Goal: Task Accomplishment & Management: Manage account settings

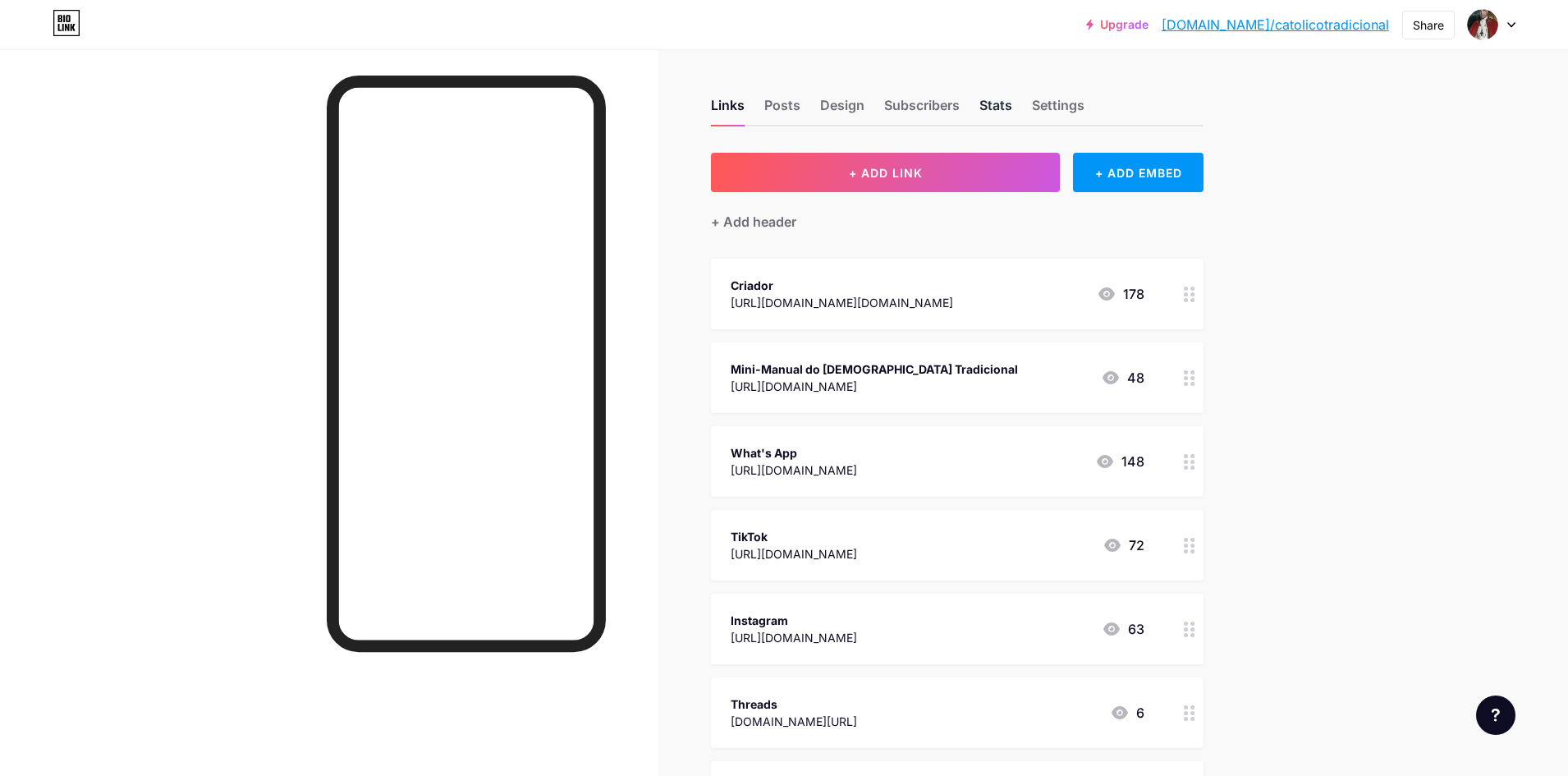
click at [993, 107] on div "Stats" at bounding box center [995, 109] width 33 height 30
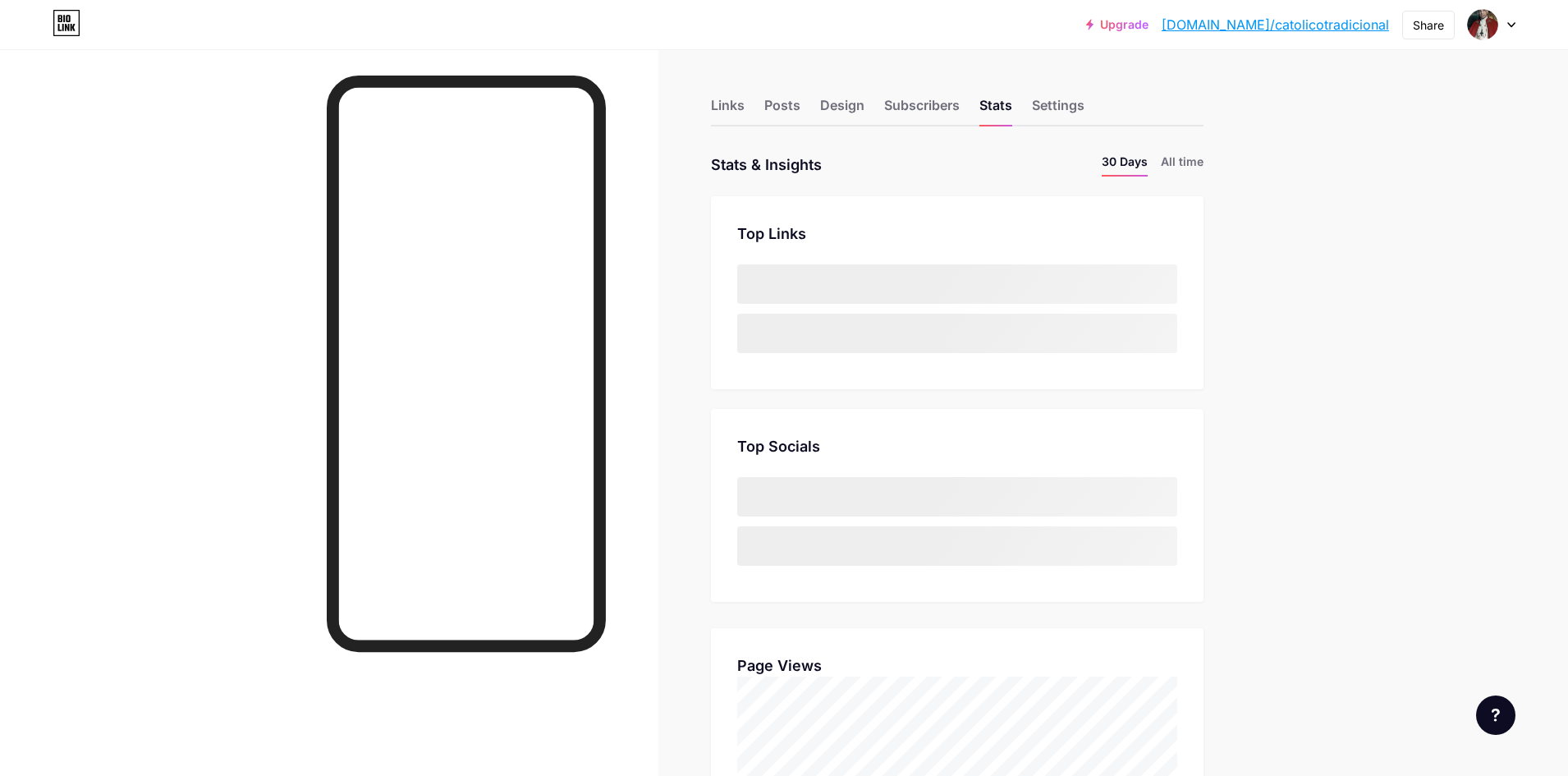
scroll to position [776, 1568]
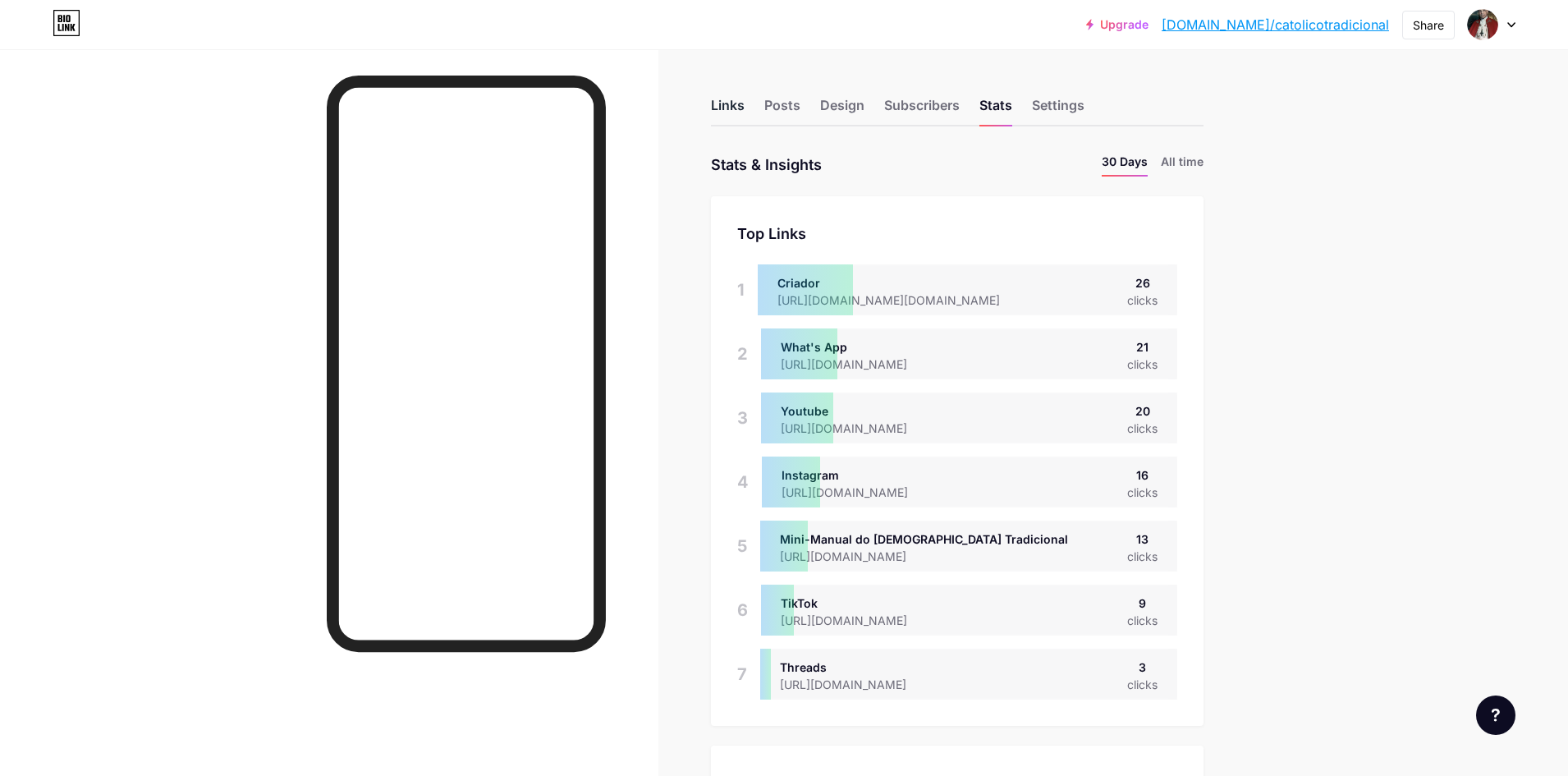
click at [732, 114] on div "Links" at bounding box center [728, 109] width 34 height 30
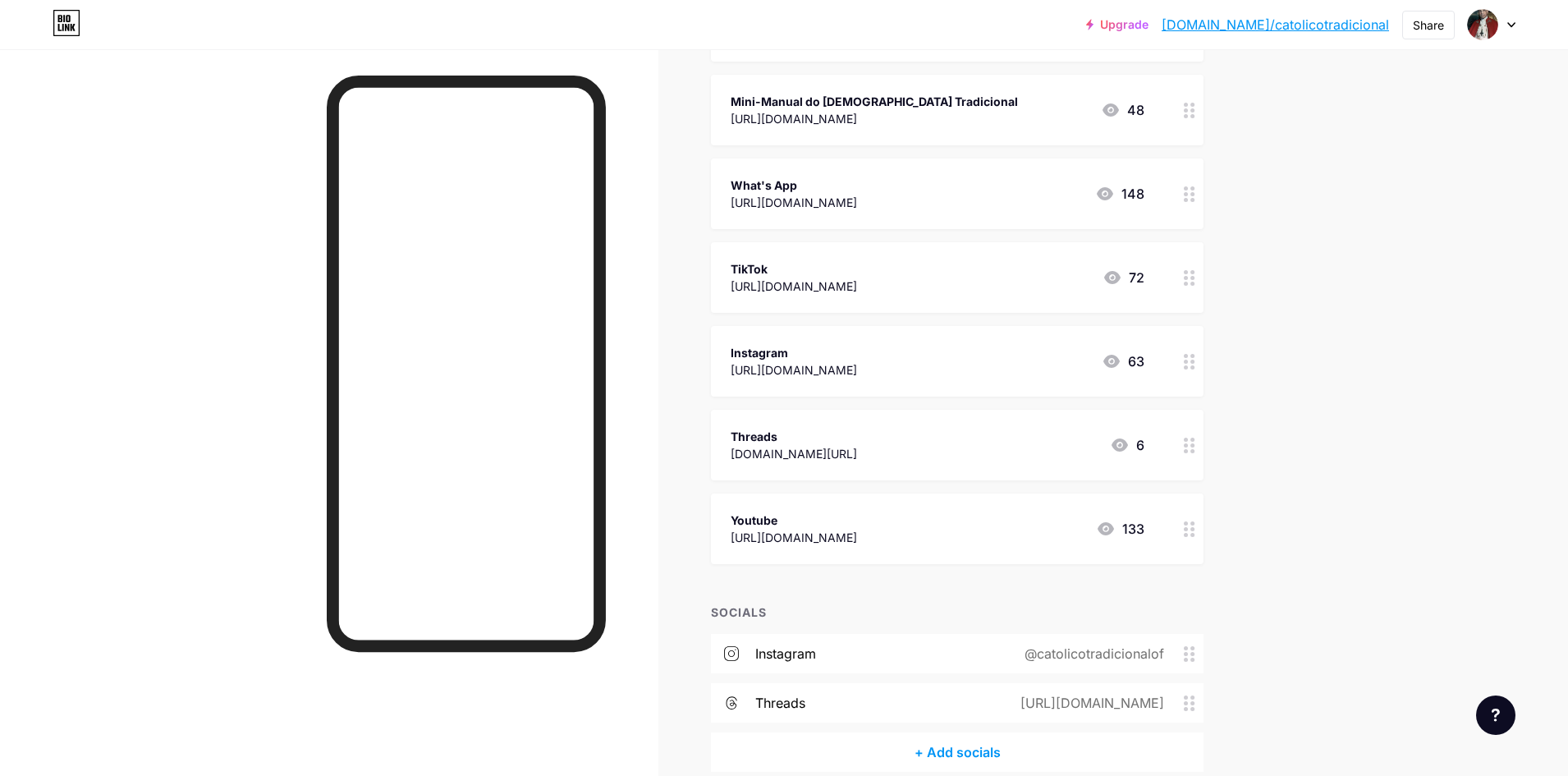
scroll to position [328, 0]
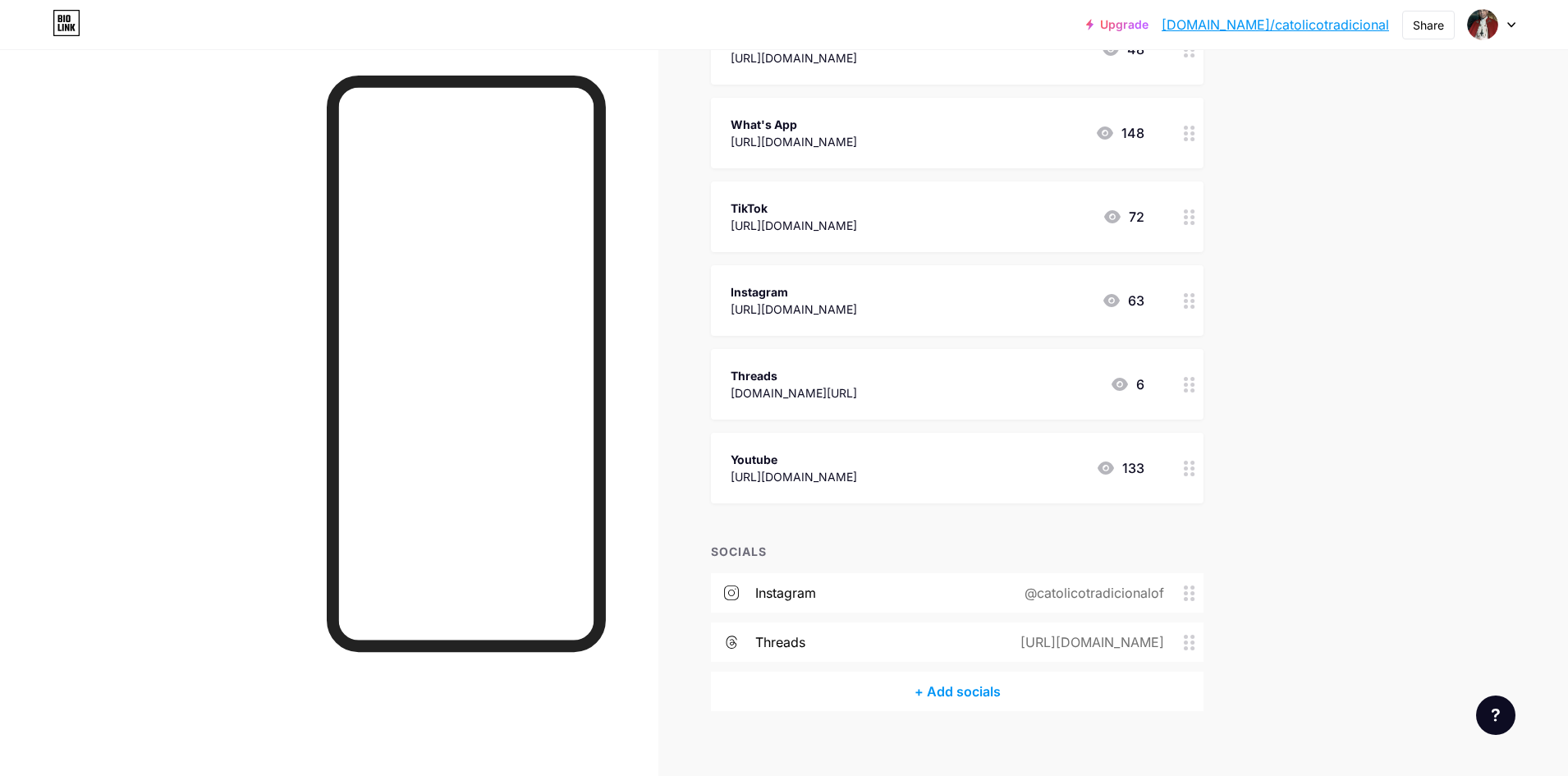
click at [1079, 591] on div "@catolicotradicionalof" at bounding box center [1090, 593] width 185 height 20
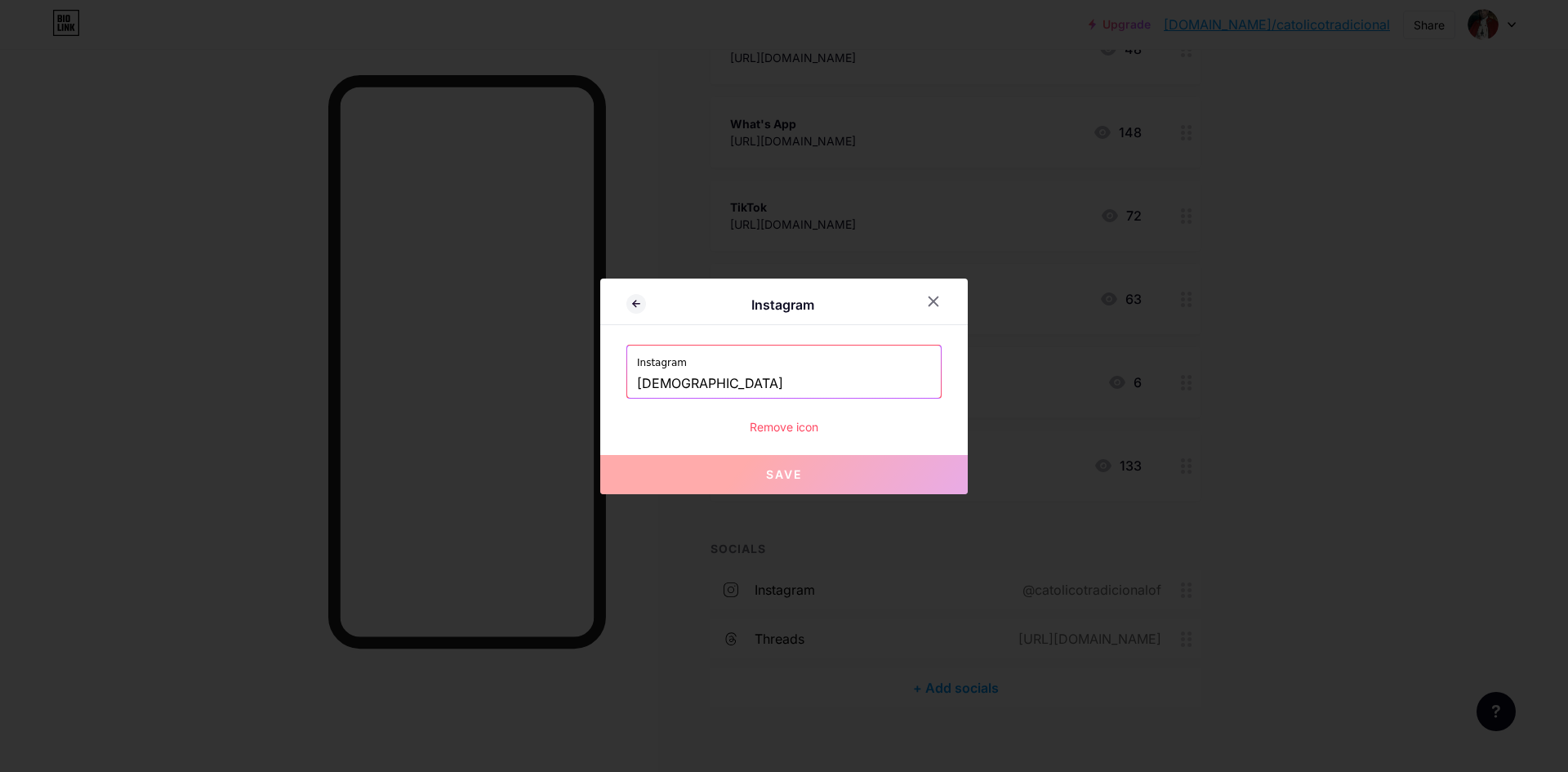
click at [823, 429] on div "Remove icon" at bounding box center [784, 426] width 316 height 17
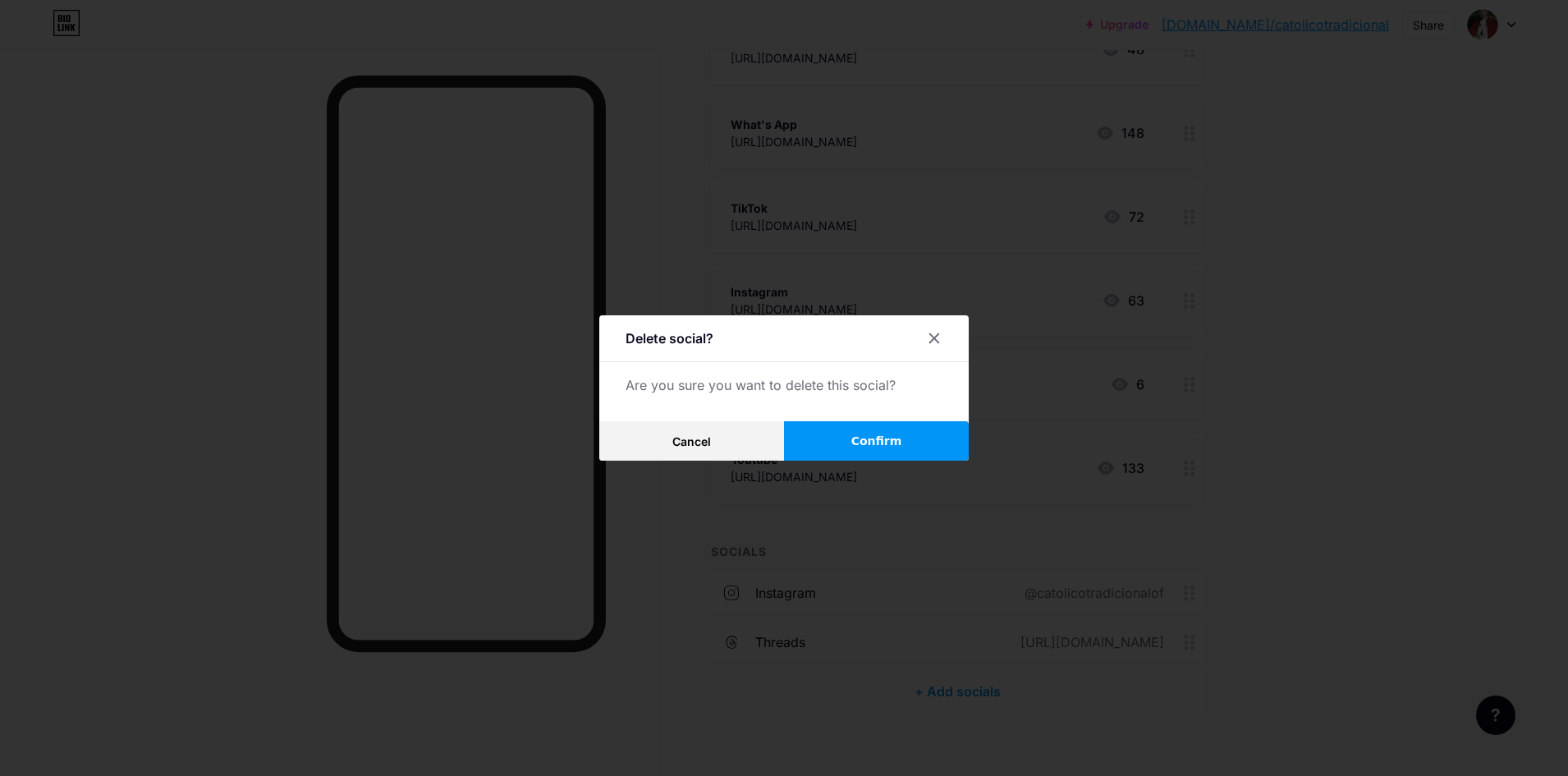
click at [892, 445] on span "Confirm" at bounding box center [876, 441] width 51 height 17
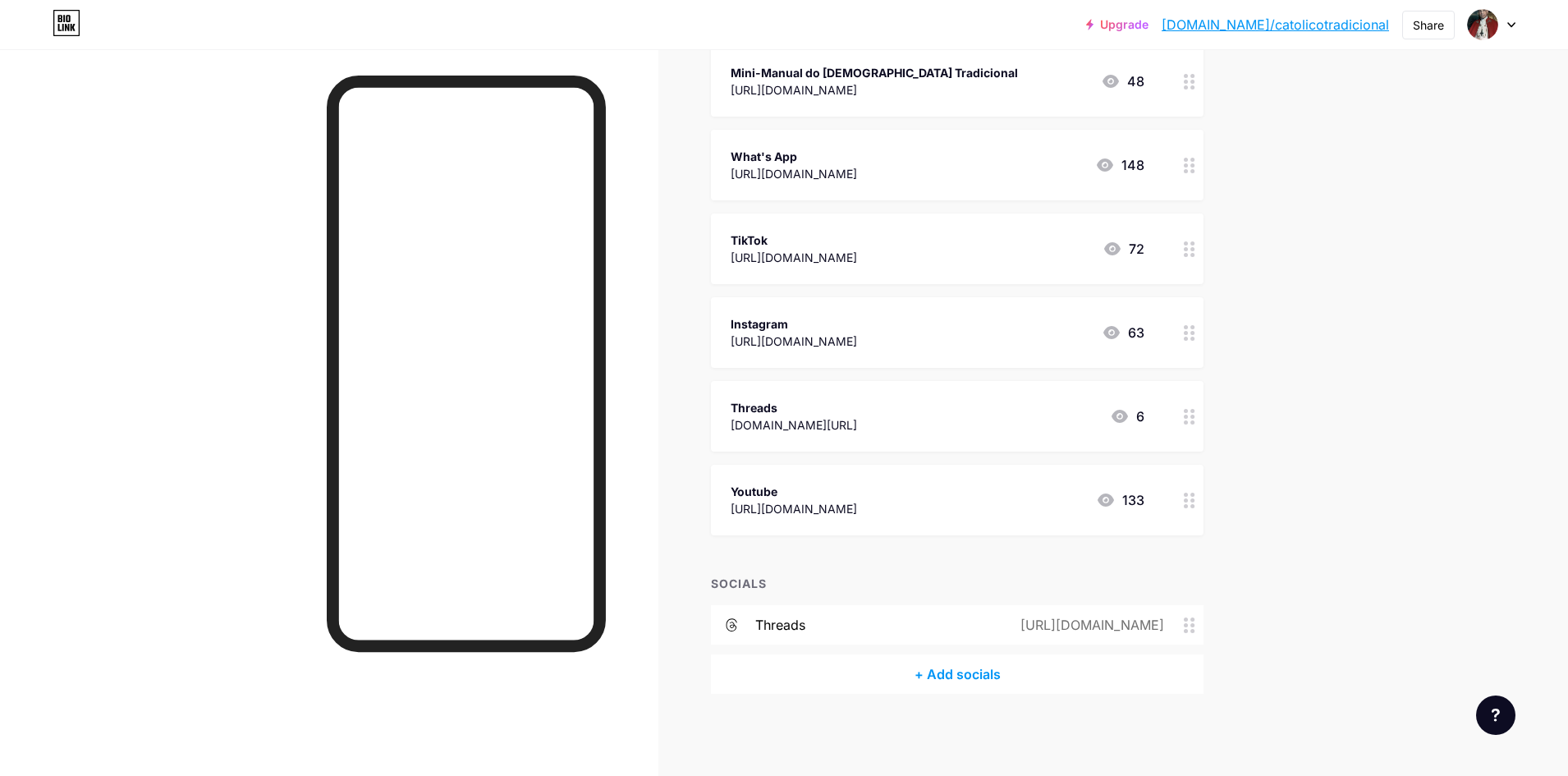
scroll to position [296, 0]
click at [1043, 629] on div "[URL][DOMAIN_NAME]" at bounding box center [1090, 625] width 190 height 20
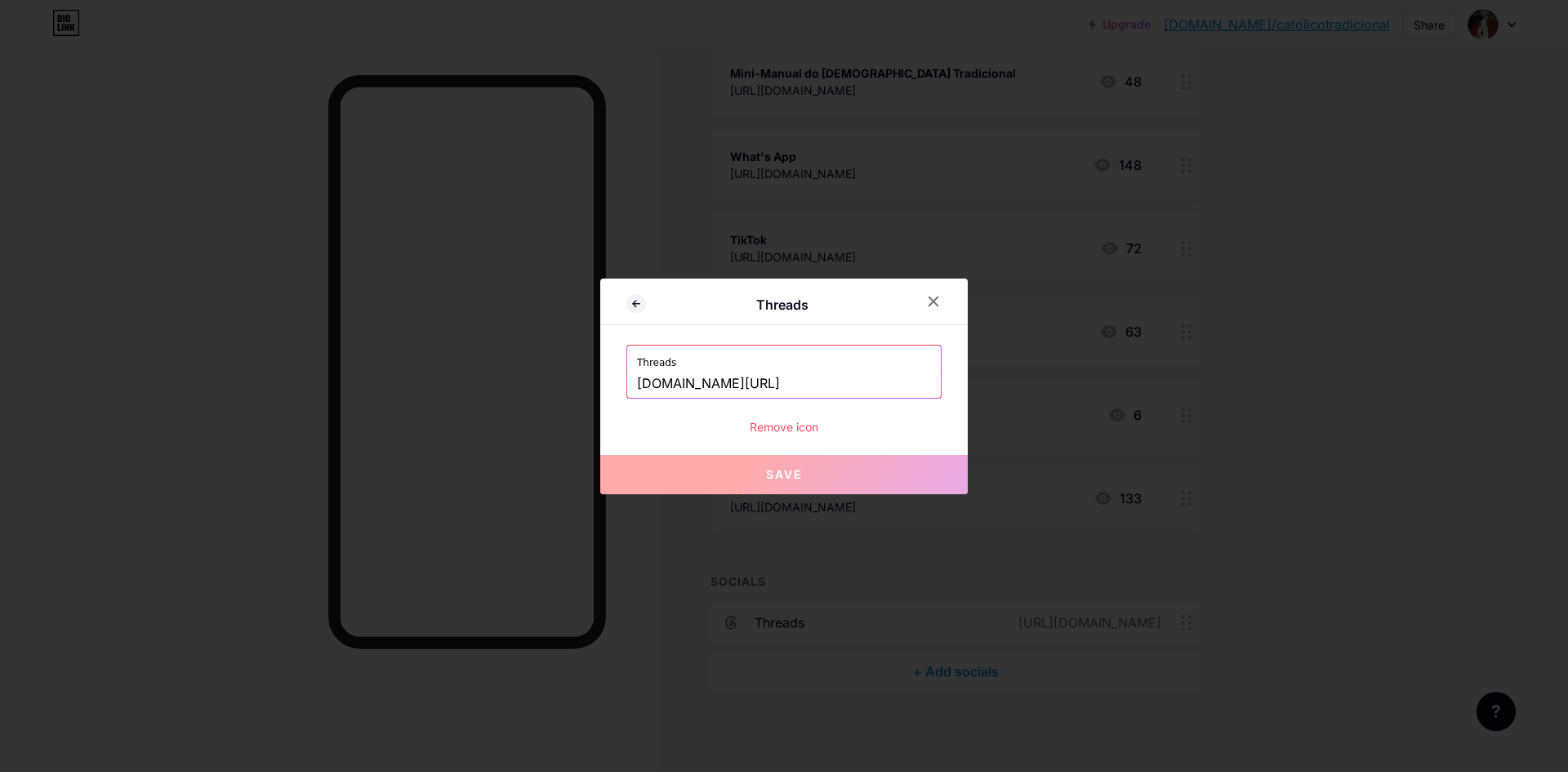
click at [819, 431] on div "Remove icon" at bounding box center [784, 426] width 316 height 17
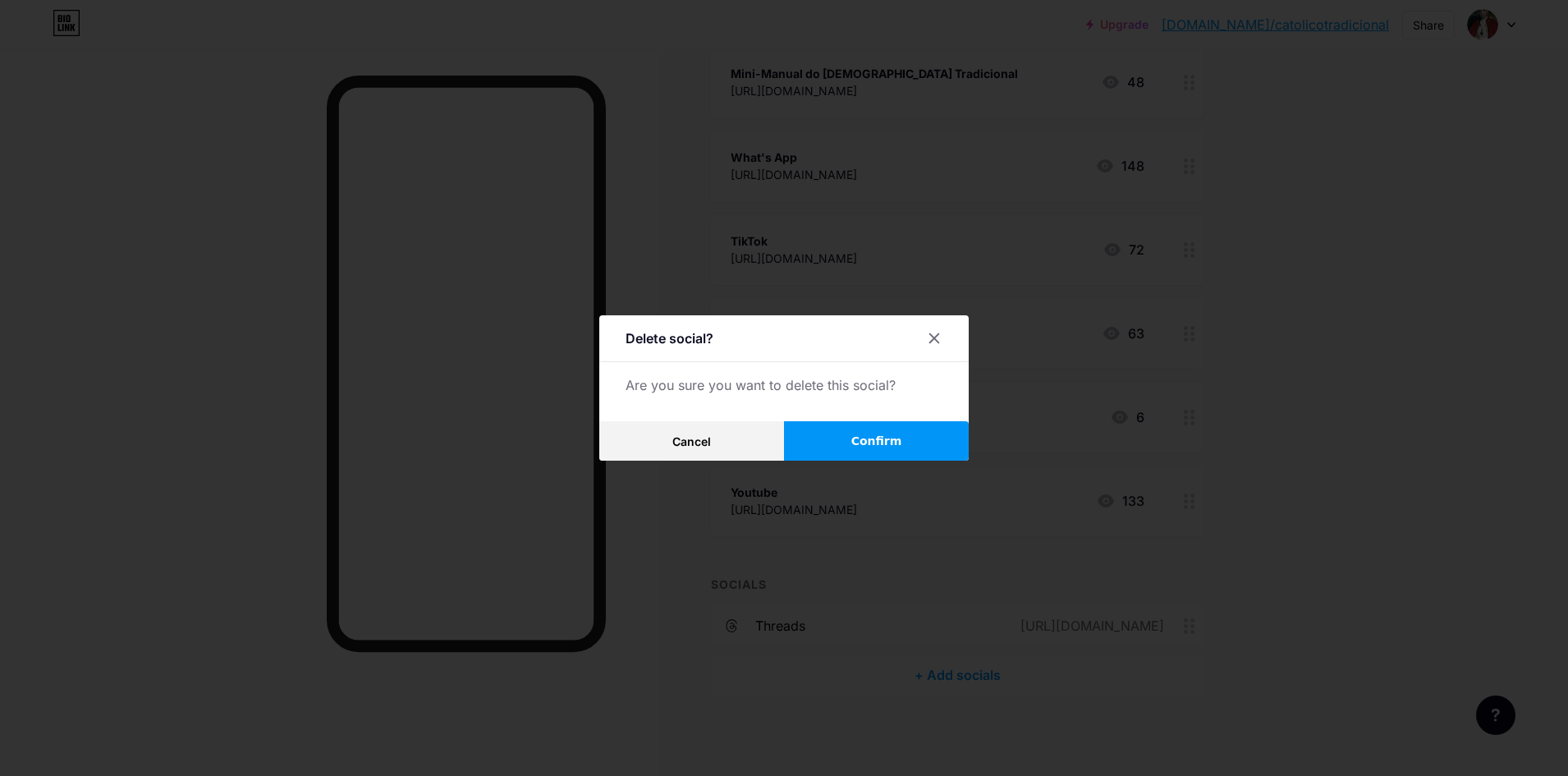
click at [857, 444] on button "Confirm" at bounding box center [876, 441] width 185 height 39
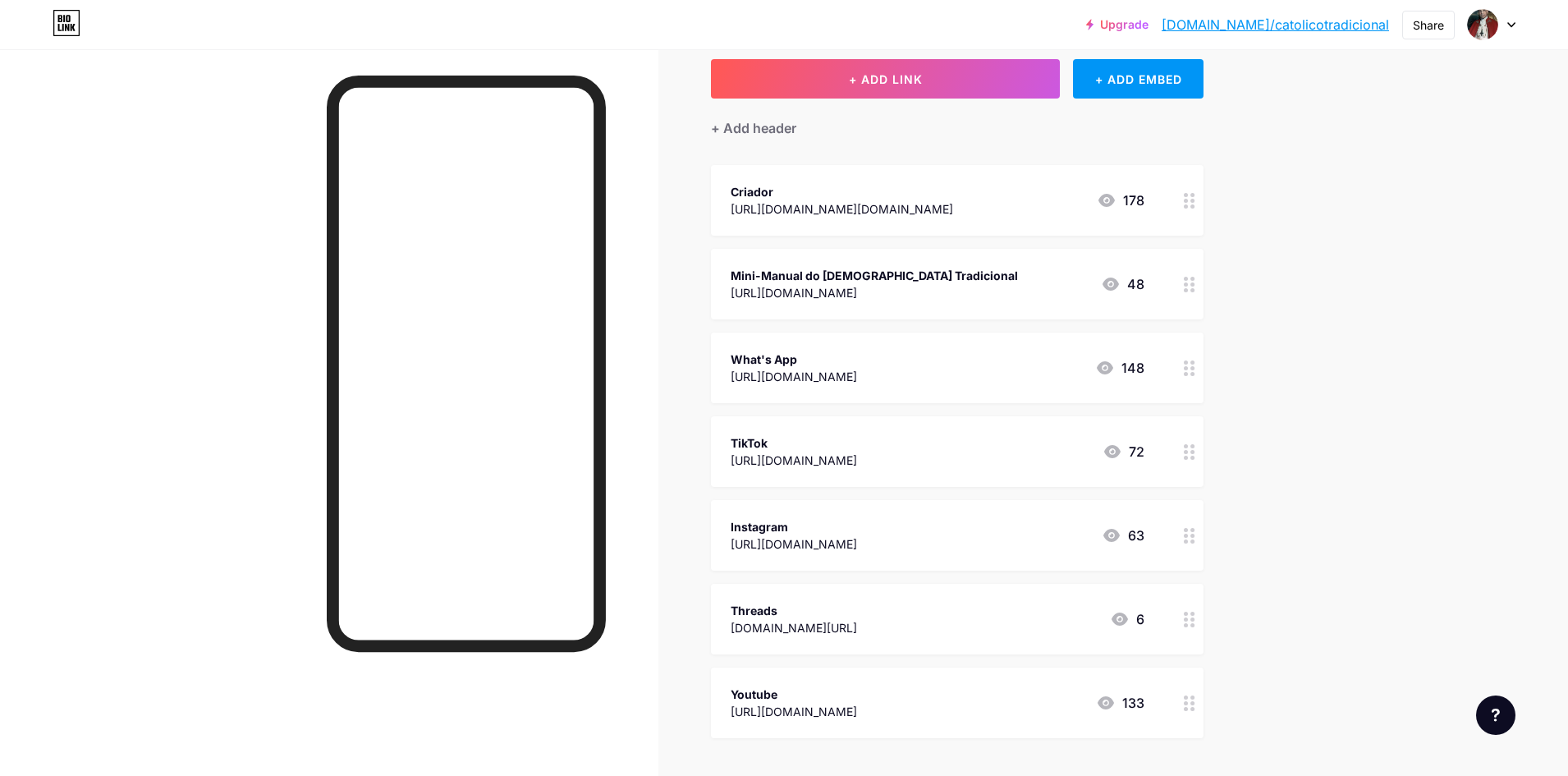
scroll to position [82, 0]
